Goal: Information Seeking & Learning: Learn about a topic

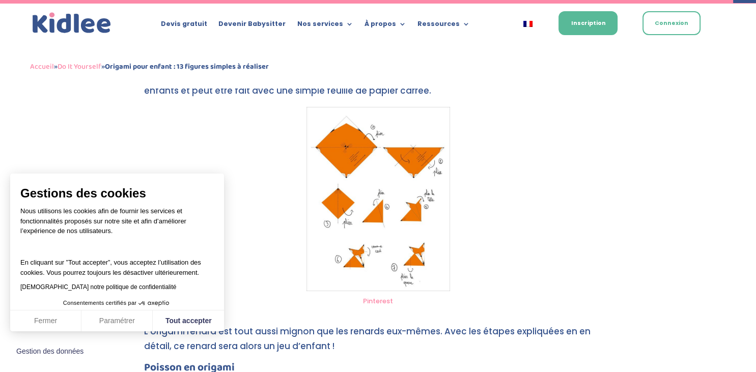
scroll to position [3732, 0]
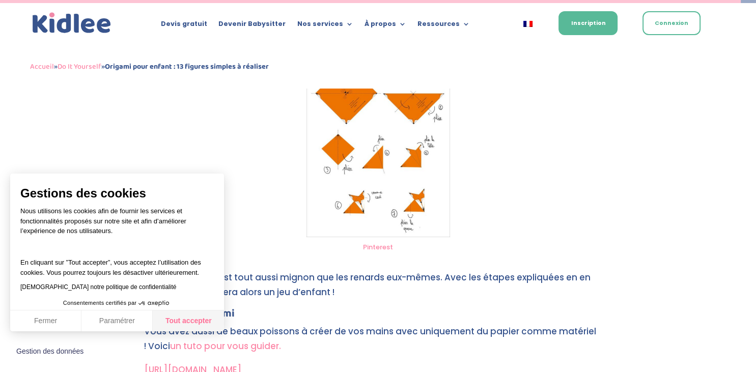
click at [196, 325] on button "Tout accepter" at bounding box center [188, 321] width 71 height 21
checkbox input "true"
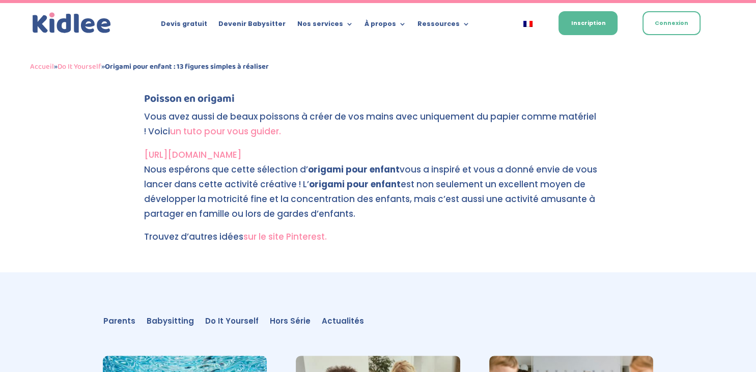
scroll to position [3893, 0]
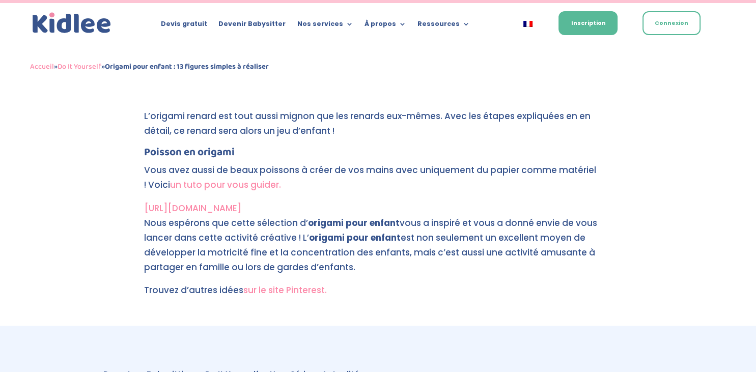
click at [216, 185] on link "un tuto pour vous guider." at bounding box center [225, 185] width 111 height 12
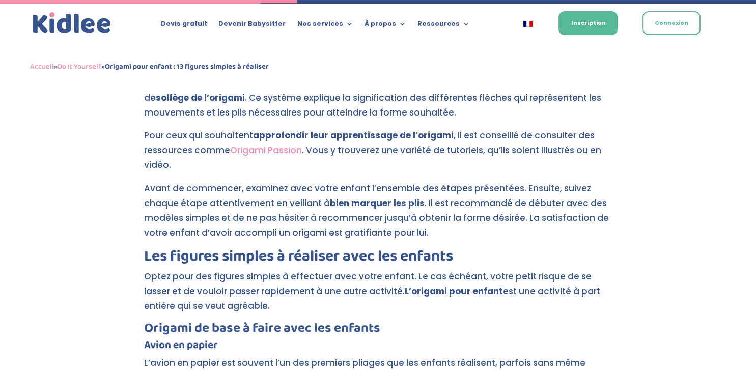
scroll to position [1500, 0]
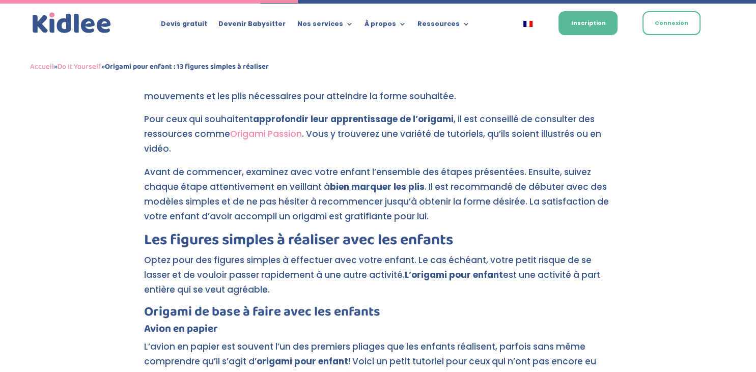
click at [256, 135] on link "Origami Passion" at bounding box center [266, 134] width 72 height 12
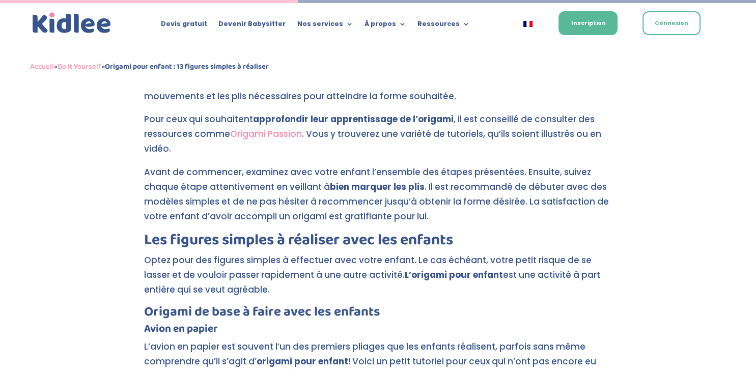
click at [263, 133] on link "Origami Passion" at bounding box center [266, 134] width 72 height 12
